Goal: Information Seeking & Learning: Learn about a topic

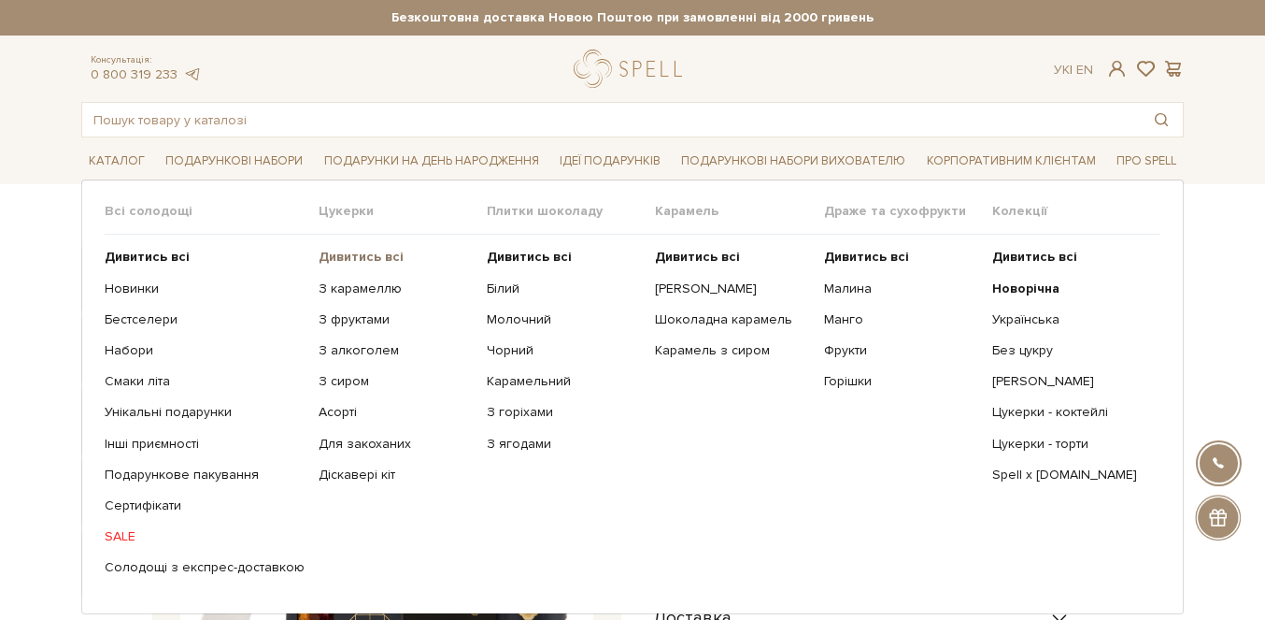
click at [354, 260] on b "Дивитись всі" at bounding box center [361, 257] width 85 height 16
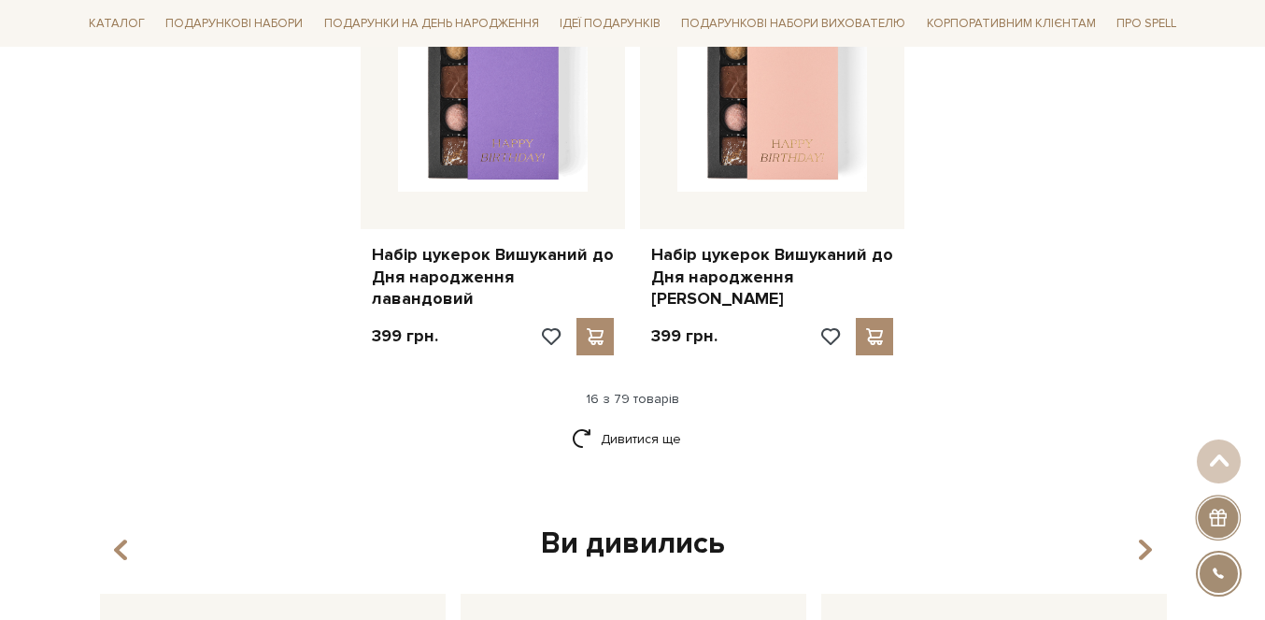
scroll to position [2452, 0]
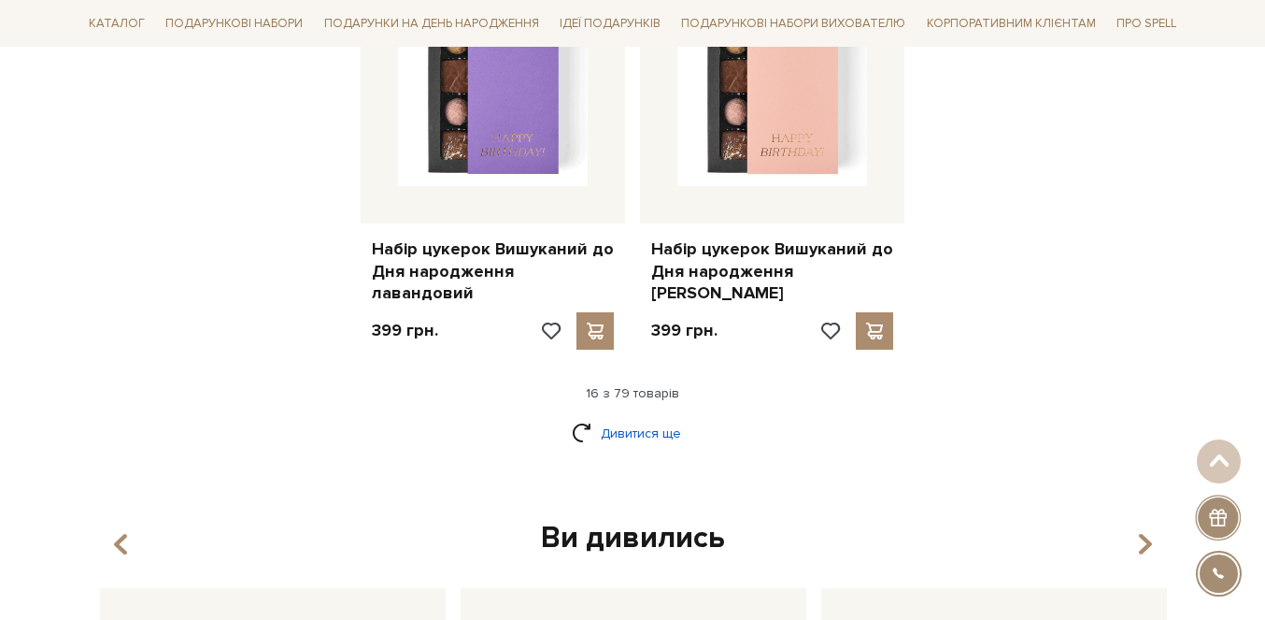
click at [645, 417] on link "Дивитися ще" at bounding box center [632, 433] width 121 height 33
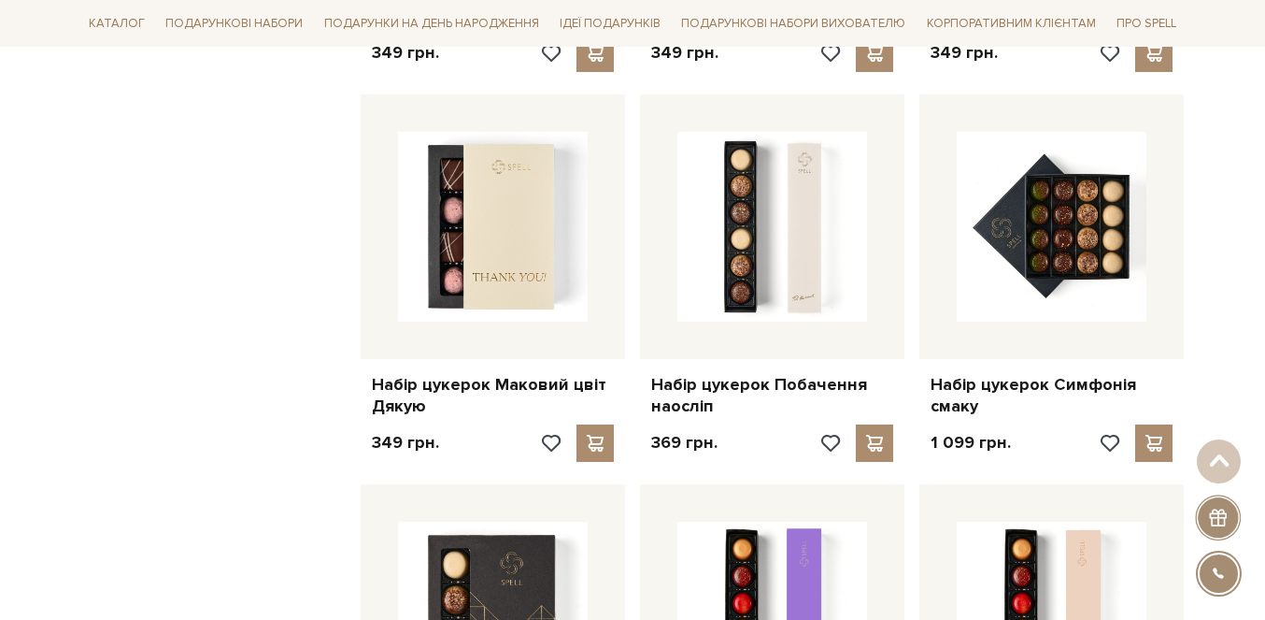
scroll to position [3536, 0]
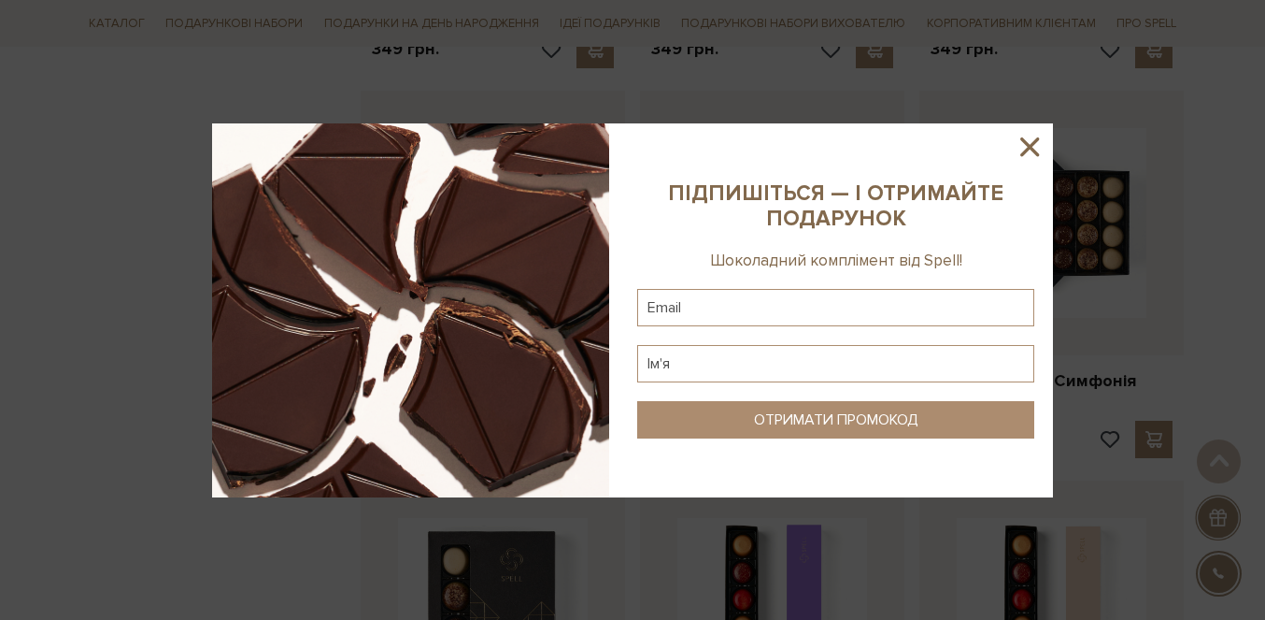
click at [1026, 136] on icon at bounding box center [1030, 147] width 32 height 32
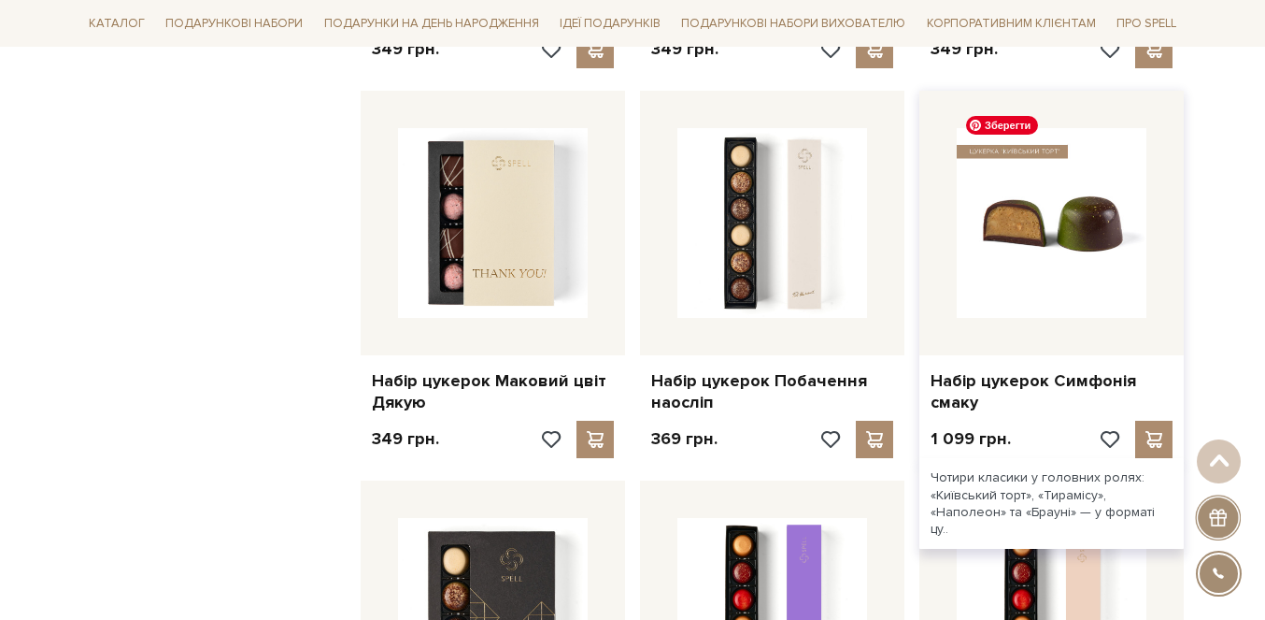
click at [1035, 188] on img at bounding box center [1052, 223] width 190 height 190
